Goal: Task Accomplishment & Management: Manage account settings

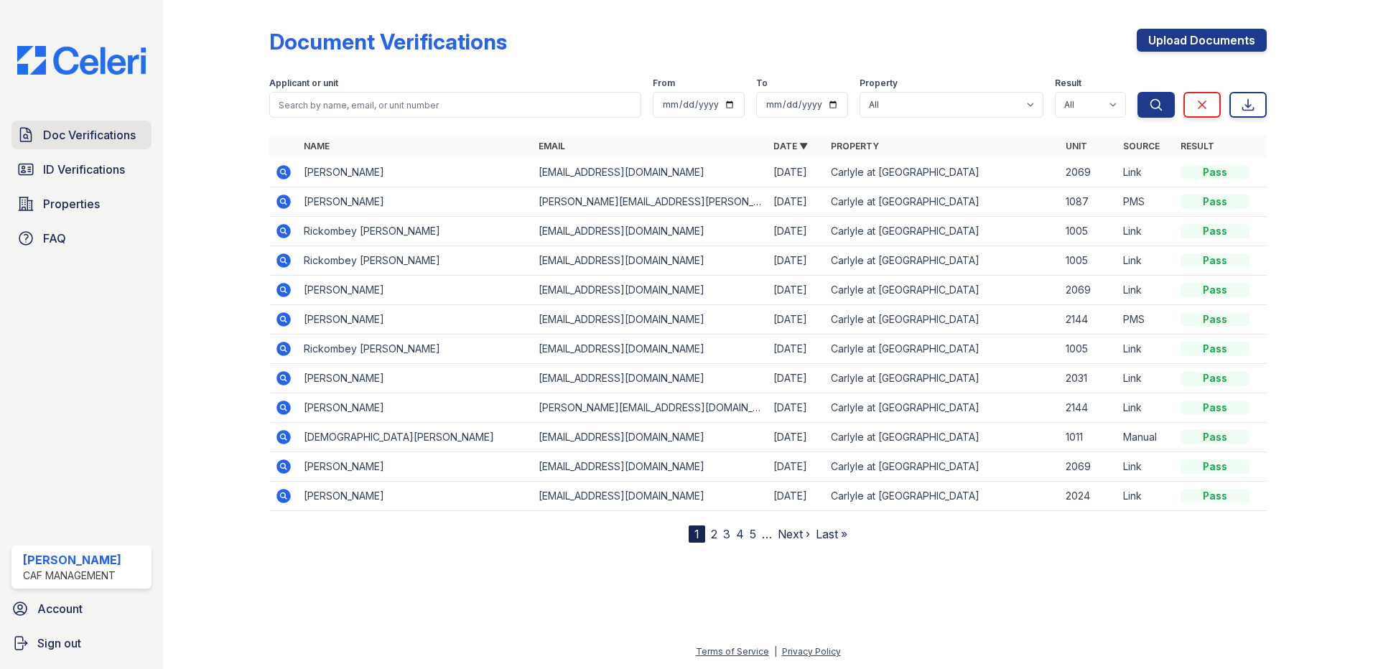
click at [106, 133] on span "Doc Verifications" at bounding box center [89, 134] width 93 height 17
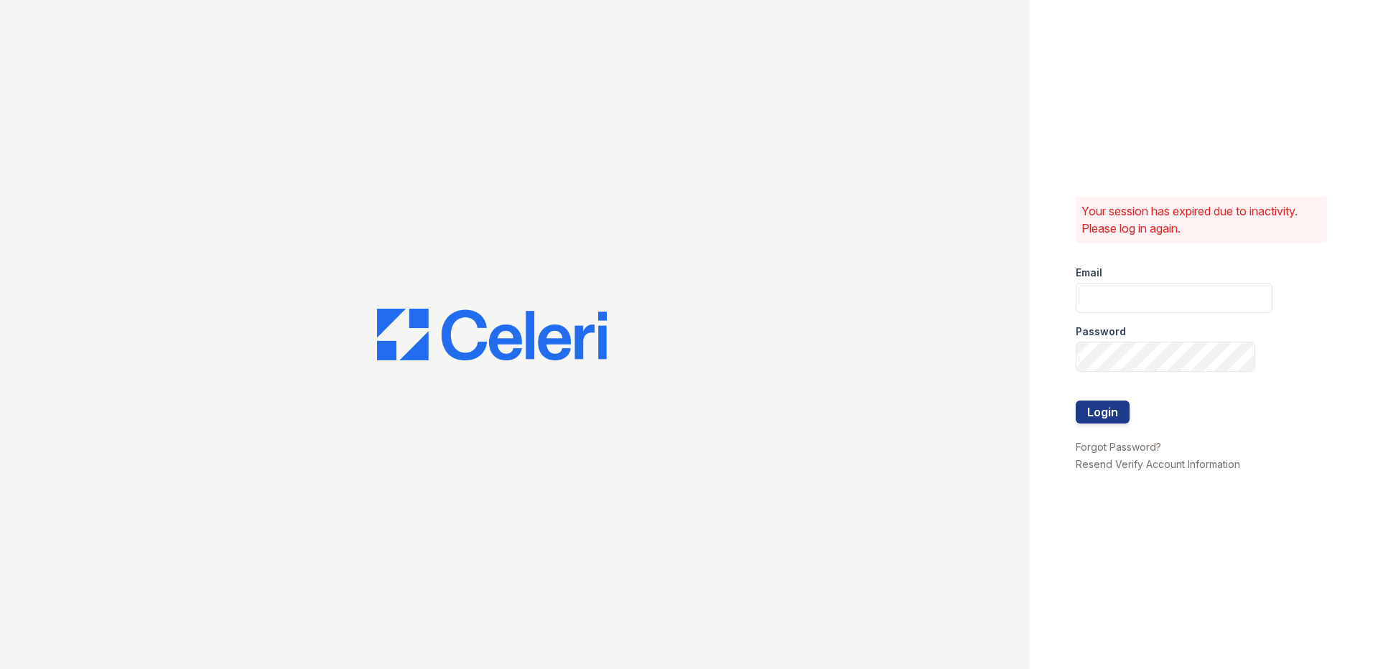
type input "carlylesouth1@cafmanagement.com"
click at [1107, 412] on button "Login" at bounding box center [1103, 412] width 54 height 23
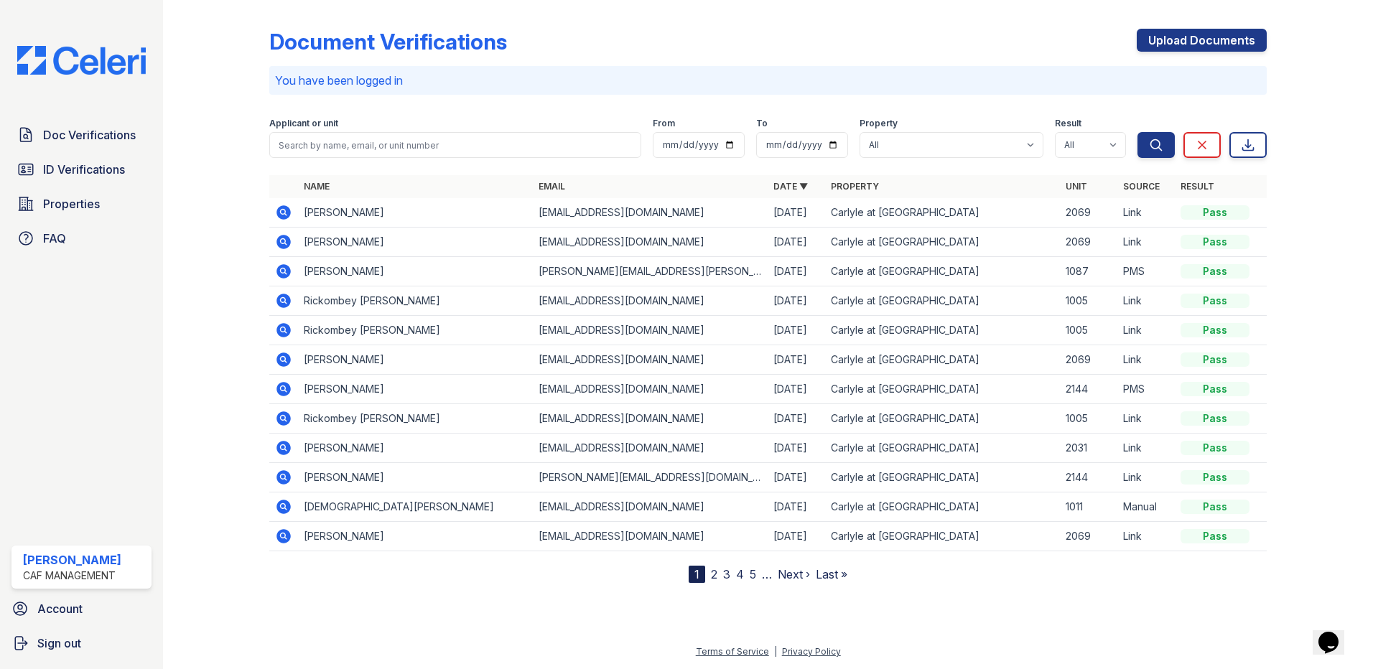
click at [1003, 55] on div "Document Verifications Upload Documents" at bounding box center [768, 47] width 998 height 37
click at [70, 217] on link "Properties" at bounding box center [81, 204] width 140 height 29
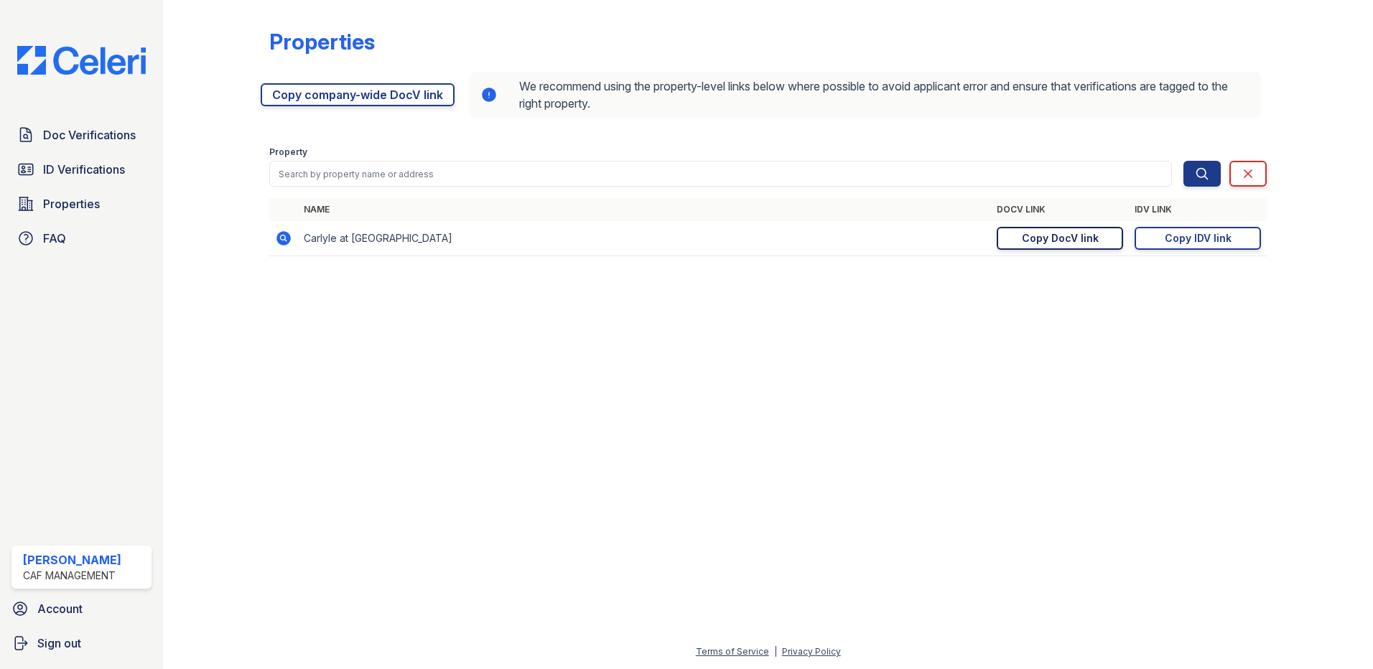
click at [1085, 241] on div "Copy DocV link" at bounding box center [1060, 238] width 77 height 14
click at [1227, 236] on div "Copy IDV link" at bounding box center [1198, 238] width 67 height 14
click at [95, 133] on span "Doc Verifications" at bounding box center [89, 134] width 93 height 17
